Goal: Task Accomplishment & Management: Use online tool/utility

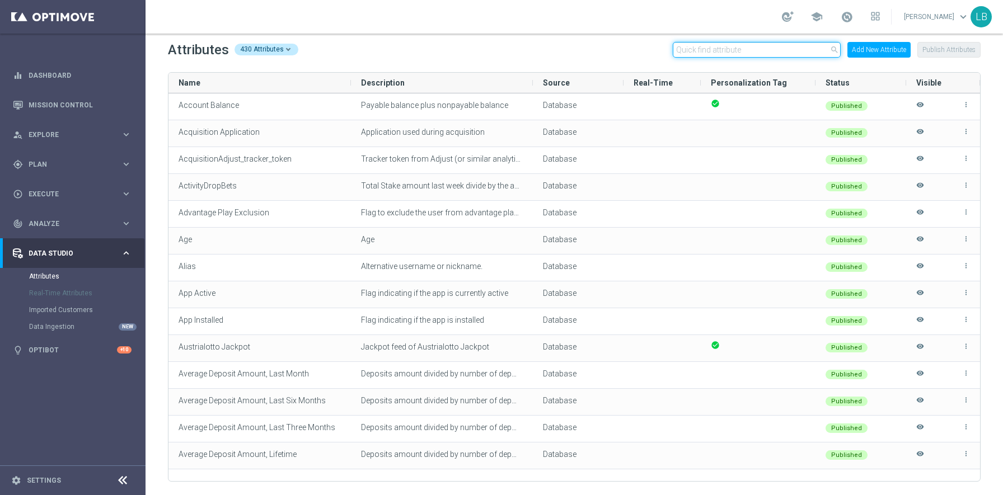
click at [766, 46] on input "text" at bounding box center [757, 50] width 168 height 16
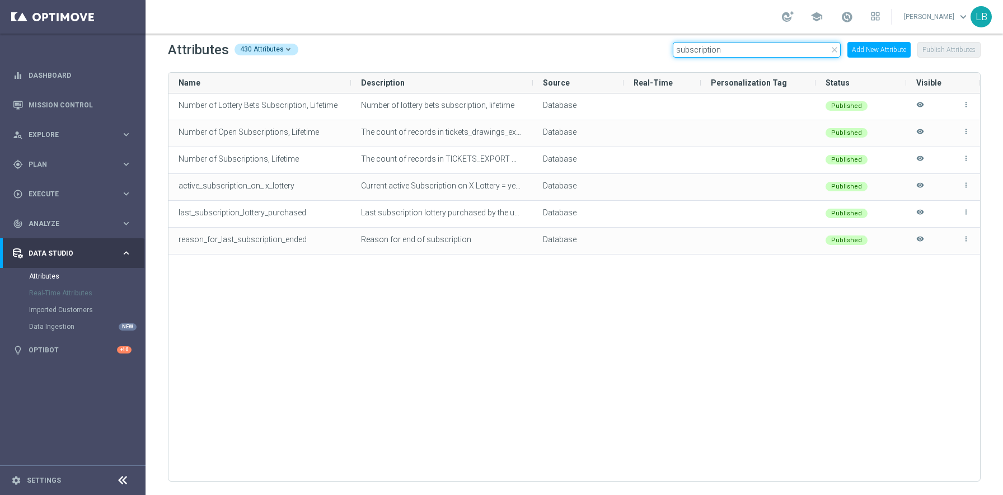
type input "subscription"
click at [69, 137] on span "Explore" at bounding box center [75, 134] width 92 height 7
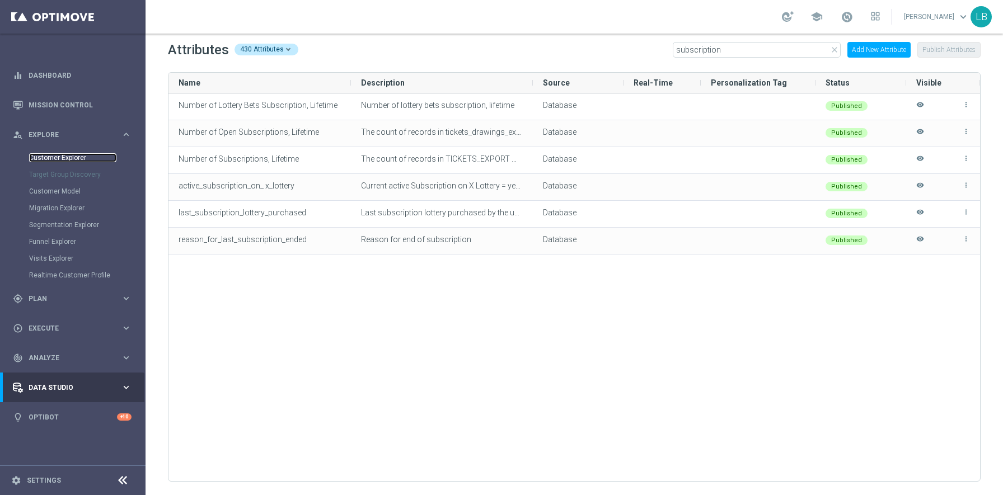
click at [67, 158] on link "Customer Explorer" at bounding box center [72, 157] width 87 height 9
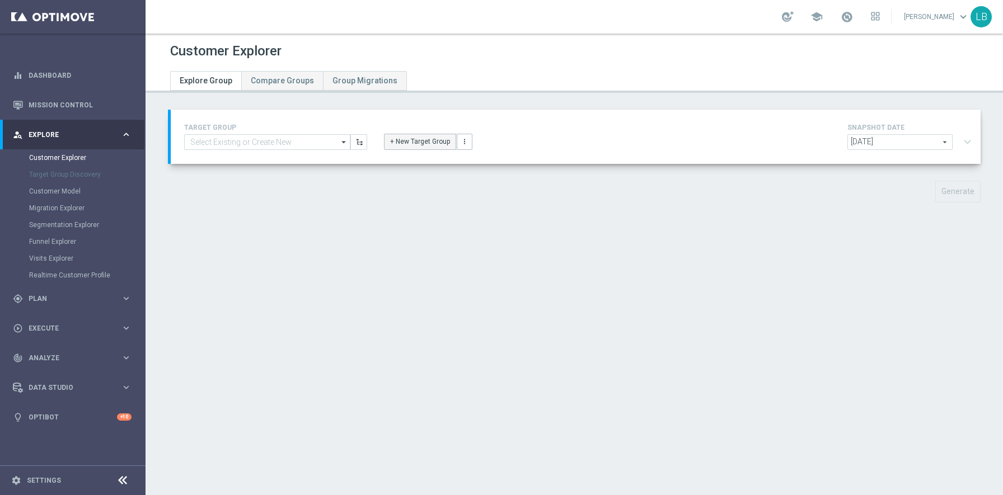
click at [436, 143] on button "+ New Target Group" at bounding box center [420, 142] width 72 height 16
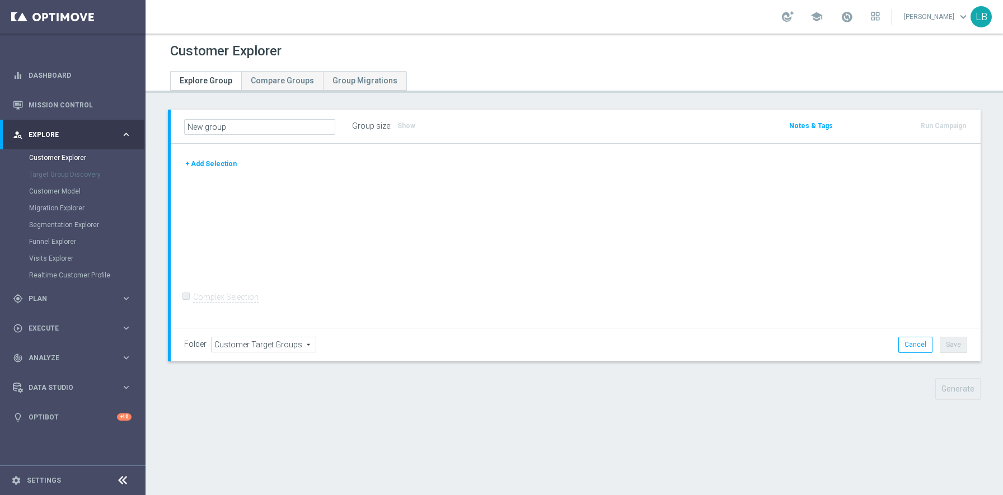
click at [221, 163] on button "+ Add Selection" at bounding box center [211, 164] width 54 height 12
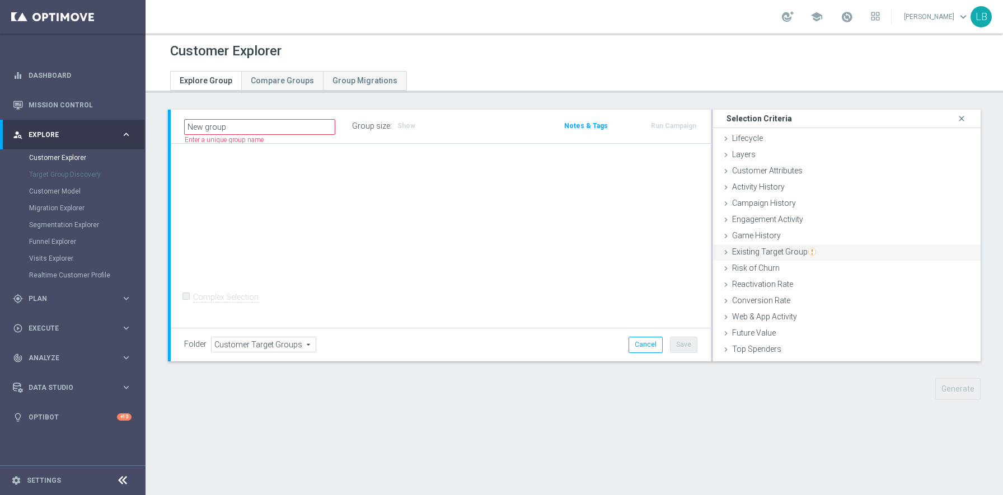
scroll to position [46, 0]
click at [744, 190] on span "Game History" at bounding box center [756, 189] width 49 height 9
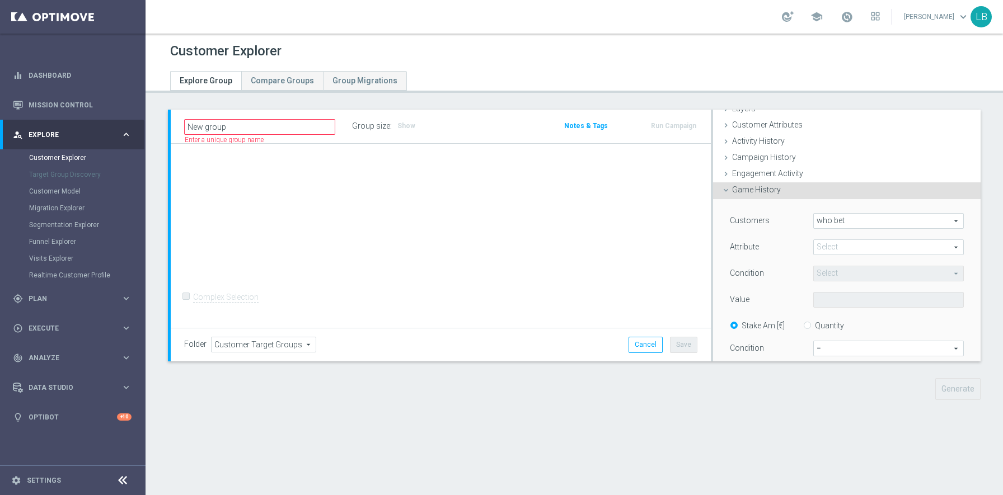
click at [880, 245] on span at bounding box center [888, 247] width 149 height 15
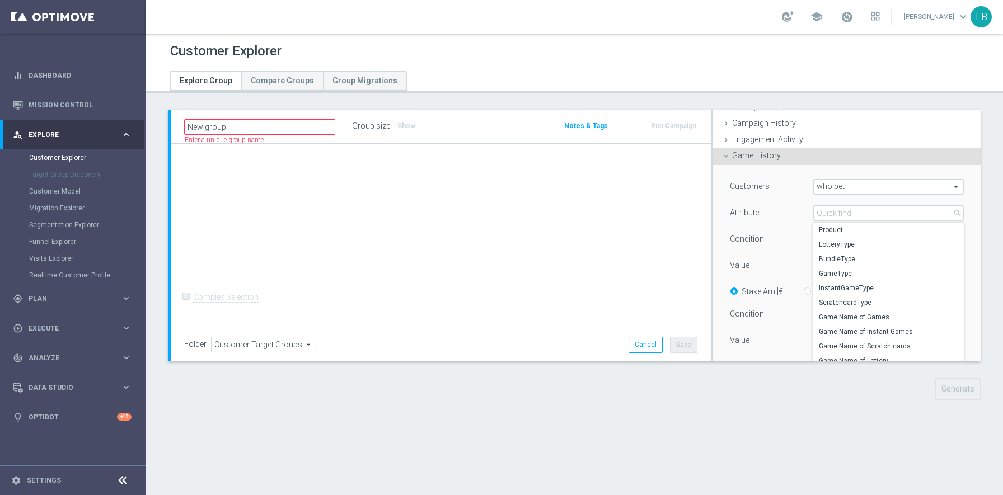
scroll to position [79, 0]
click at [859, 239] on label "LotteryType" at bounding box center [888, 245] width 151 height 15
type input "LotteryType"
type input "Equals"
click at [859, 239] on span "Equals" at bounding box center [888, 240] width 149 height 15
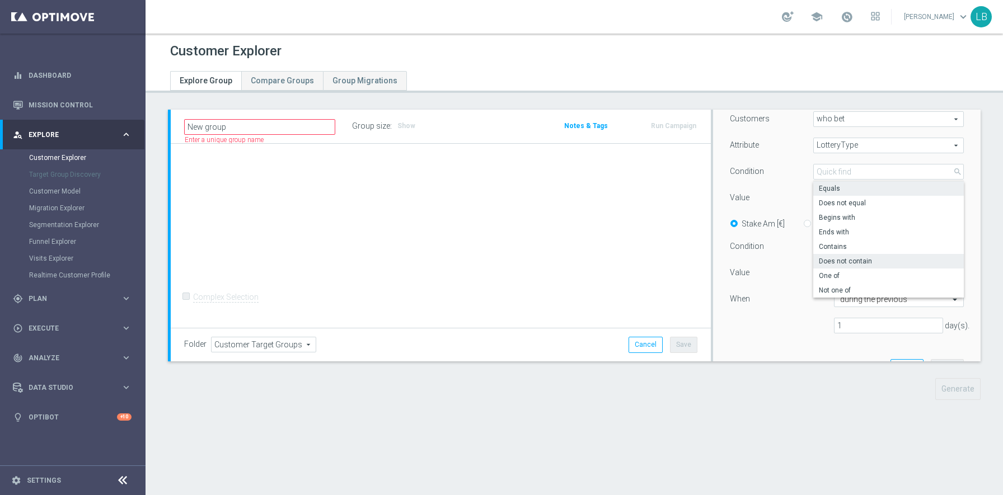
scroll to position [148, 0]
click at [795, 157] on div "Customers who bet who bet arrow_drop_down search Attribute LotteryType LotteryT…" at bounding box center [847, 226] width 234 height 231
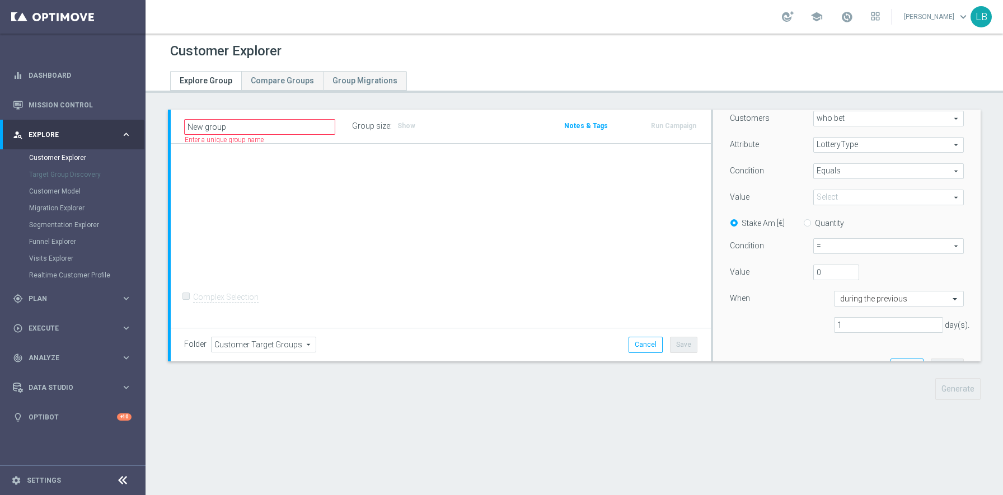
click at [868, 200] on span at bounding box center [888, 197] width 149 height 15
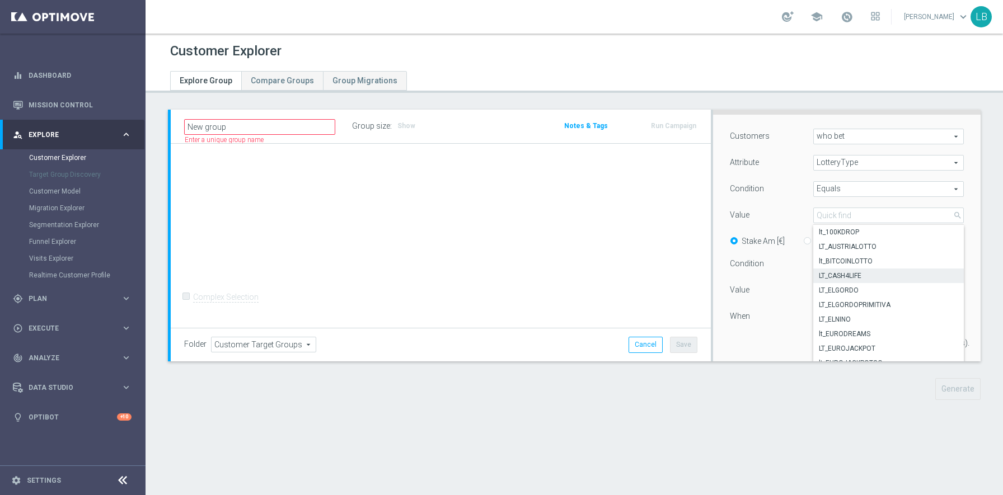
scroll to position [129, 0]
click at [866, 138] on span "who bet" at bounding box center [888, 137] width 149 height 15
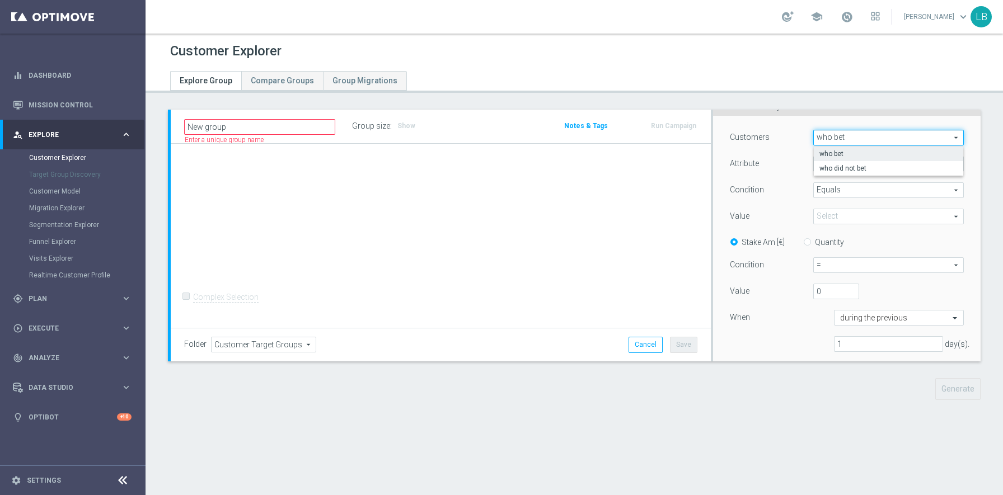
click at [792, 165] on div "Attribute" at bounding box center [762, 165] width 83 height 18
click at [863, 161] on span "LotteryType" at bounding box center [888, 164] width 149 height 15
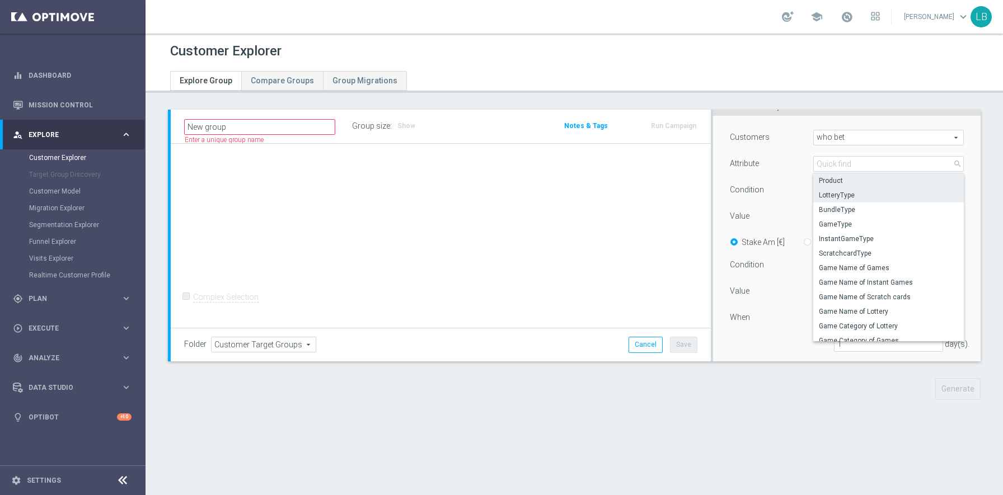
click at [861, 183] on span "Product" at bounding box center [888, 180] width 139 height 9
type input "Product"
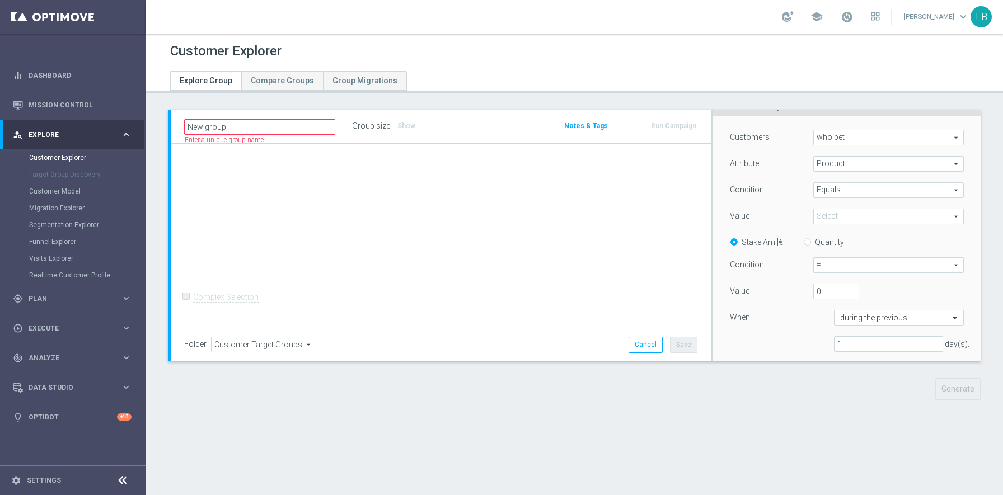
click at [870, 190] on span "Equals" at bounding box center [888, 190] width 149 height 15
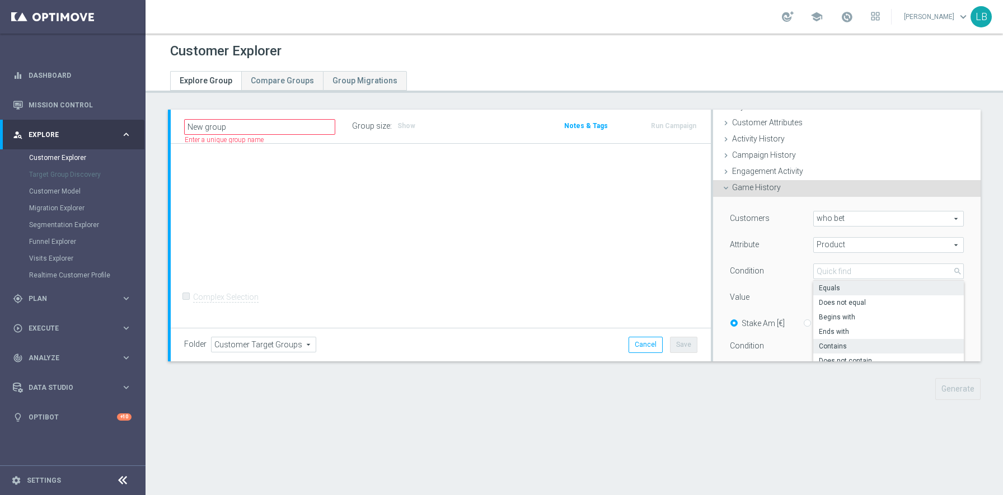
scroll to position [33, 0]
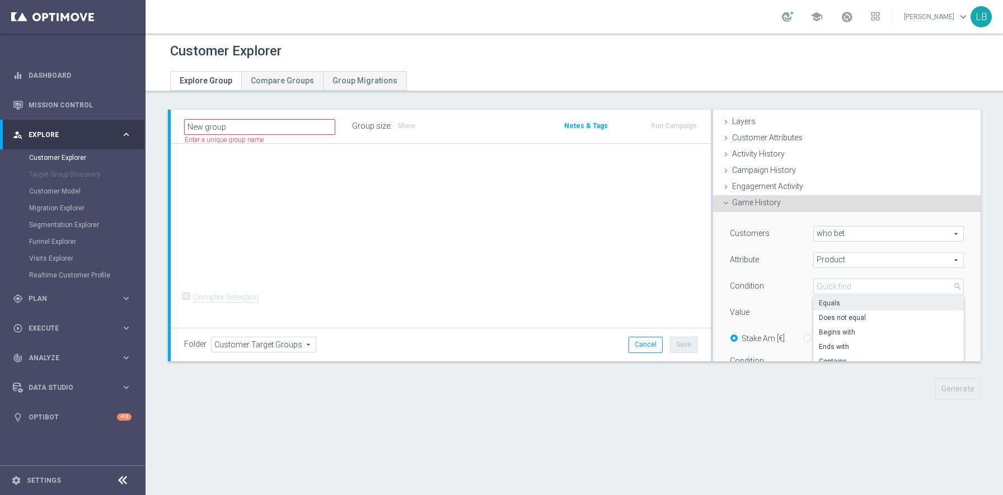
click at [793, 264] on div "Attribute" at bounding box center [762, 261] width 83 height 18
click at [869, 312] on span at bounding box center [888, 313] width 149 height 15
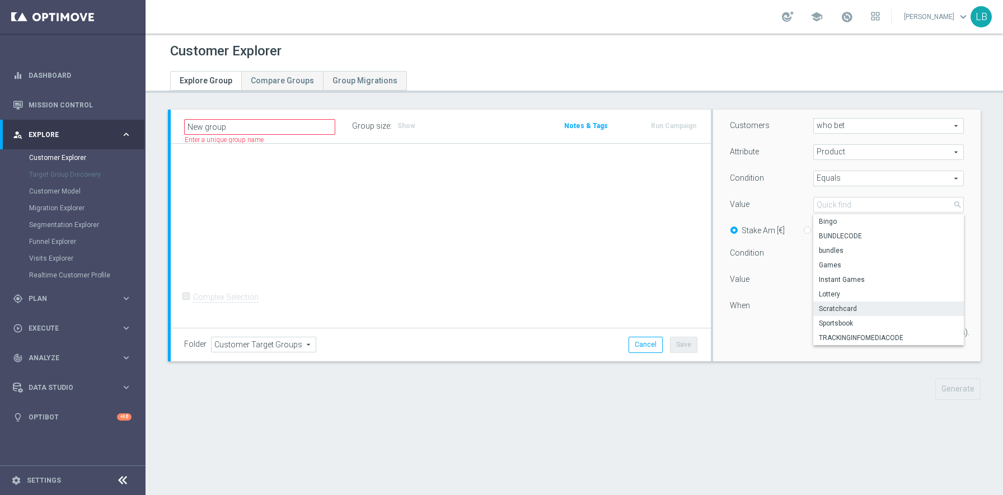
scroll to position [164, 0]
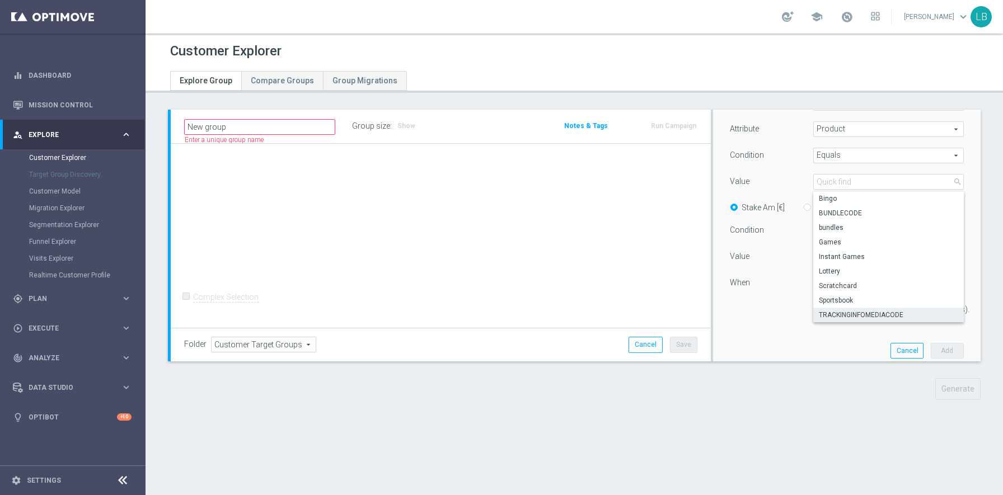
click at [868, 308] on label "TRACKINGINFOMEDIACODE" at bounding box center [888, 315] width 151 height 15
type input "TRACKINGINFOMEDIACODE"
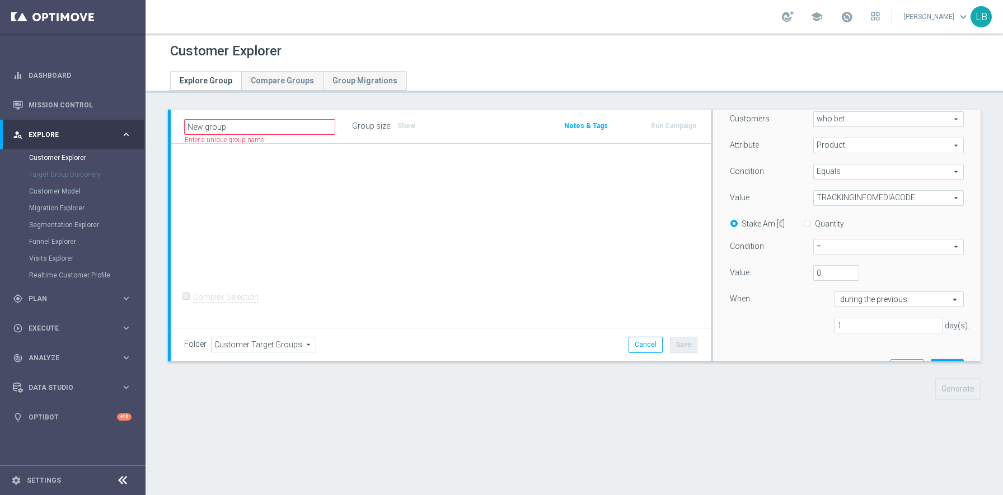
scroll to position [145, 0]
click at [881, 200] on span "TRACKINGINFOMEDIACODE" at bounding box center [888, 201] width 149 height 15
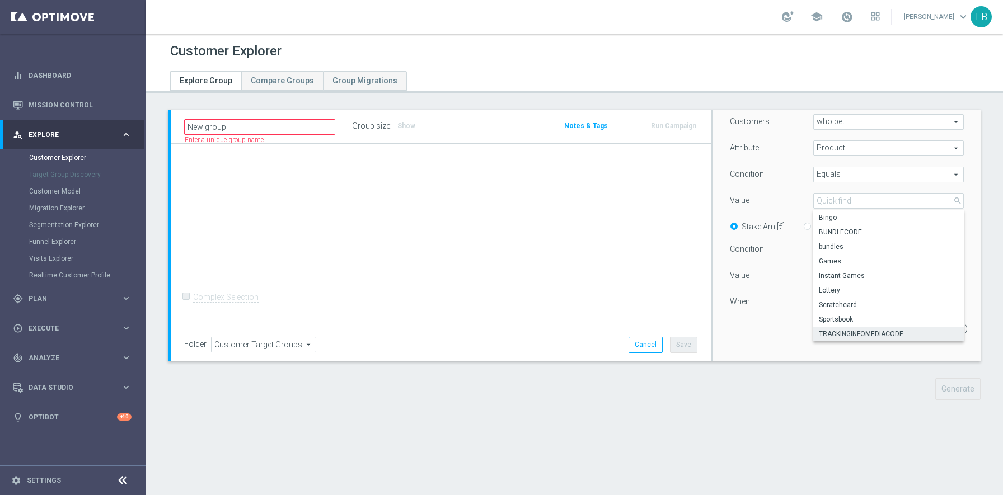
click at [793, 195] on div "Value" at bounding box center [762, 202] width 83 height 18
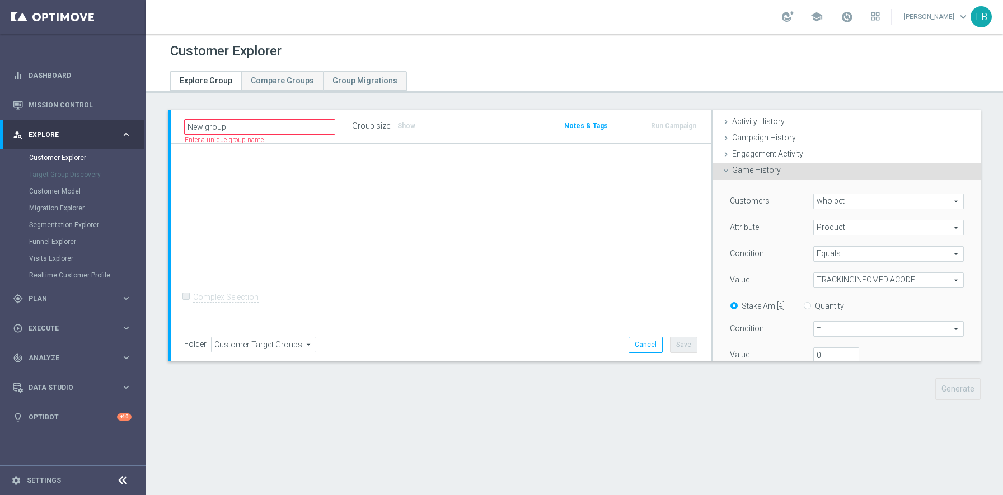
scroll to position [44, 0]
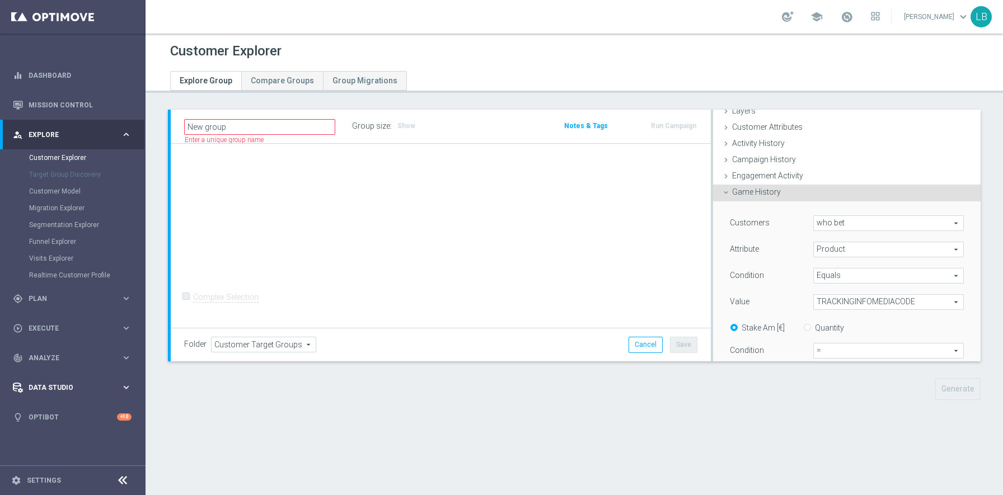
click at [57, 384] on span "Data Studio" at bounding box center [75, 387] width 92 height 7
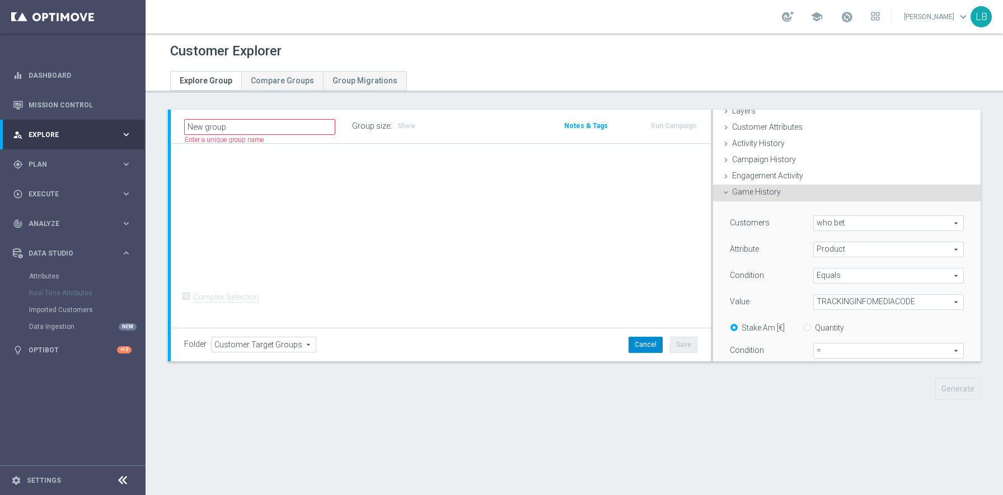
click at [650, 343] on button "Cancel" at bounding box center [645, 345] width 34 height 16
type input "Select"
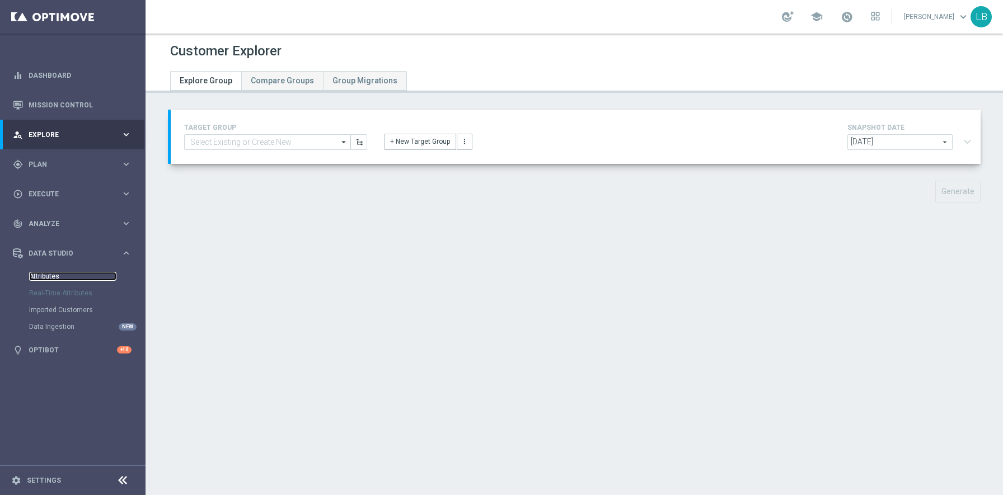
click at [48, 275] on link "Attributes" at bounding box center [72, 276] width 87 height 9
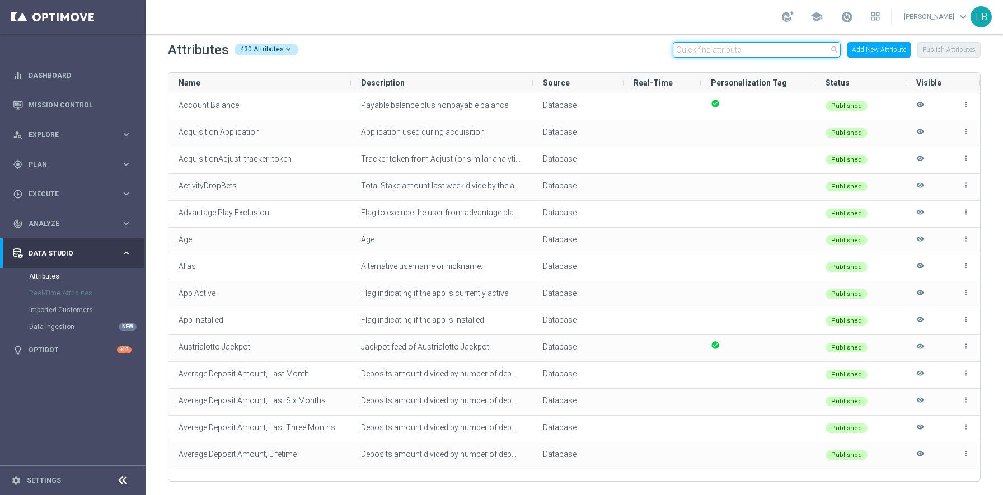
click at [767, 49] on input "text" at bounding box center [757, 50] width 168 height 16
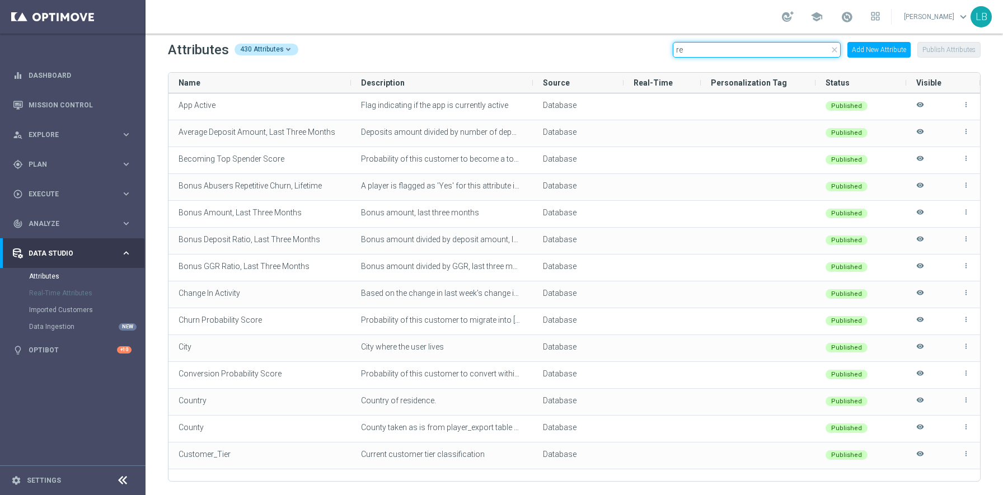
type input "r"
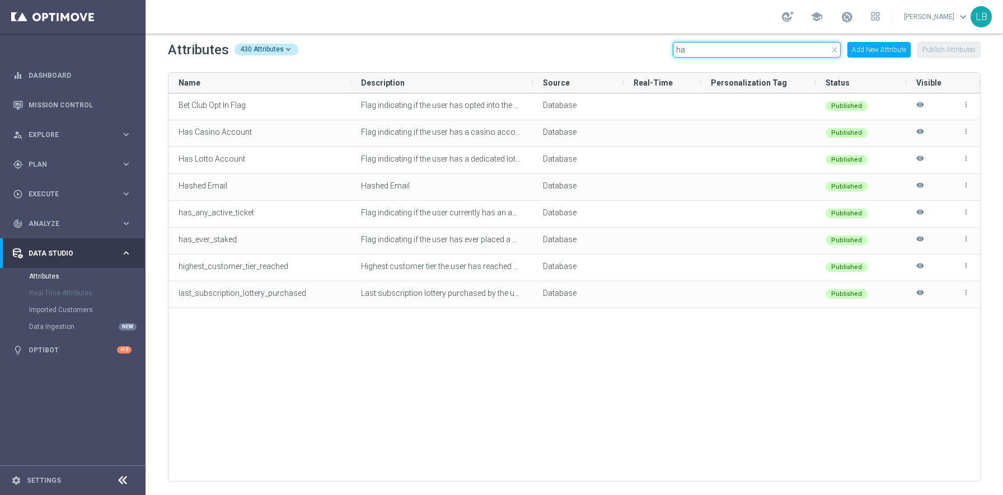
type input "h"
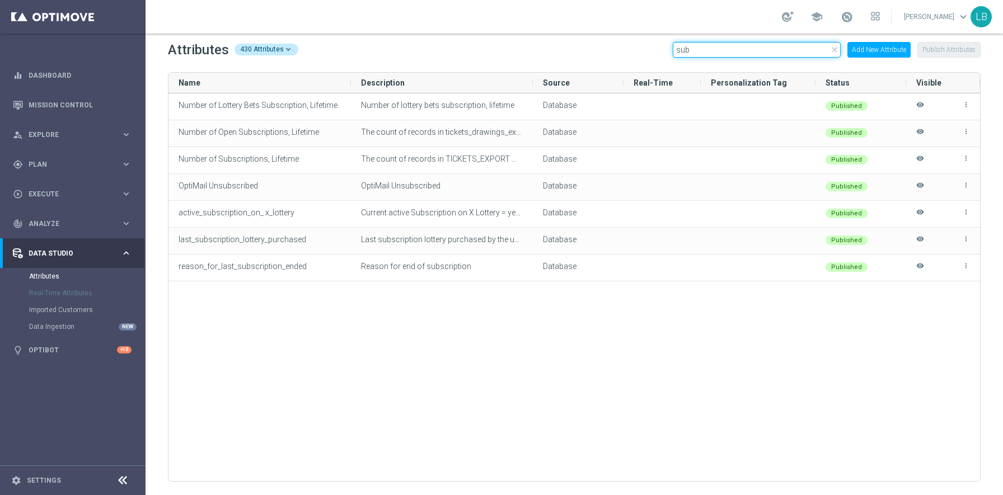
type input "sub"
